Goal: Transaction & Acquisition: Purchase product/service

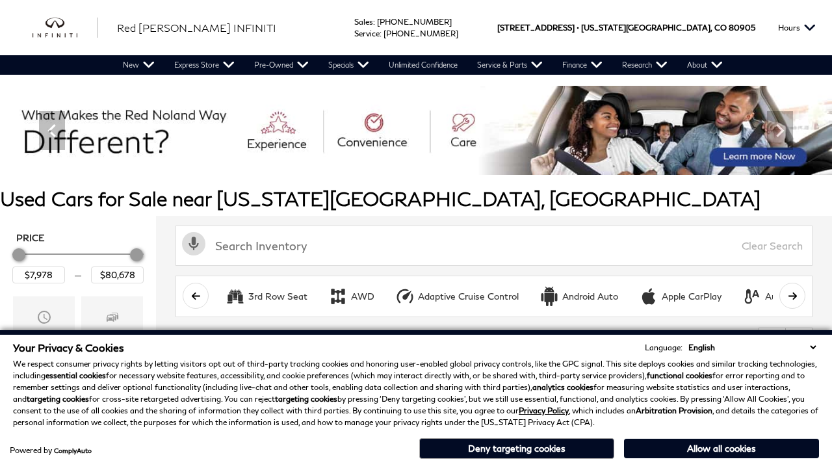
scroll to position [541, 0]
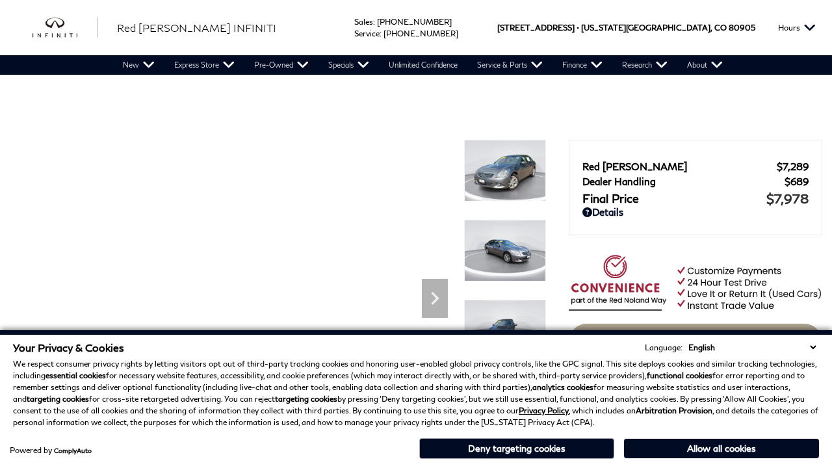
scroll to position [1115, 0]
